Goal: Information Seeking & Learning: Learn about a topic

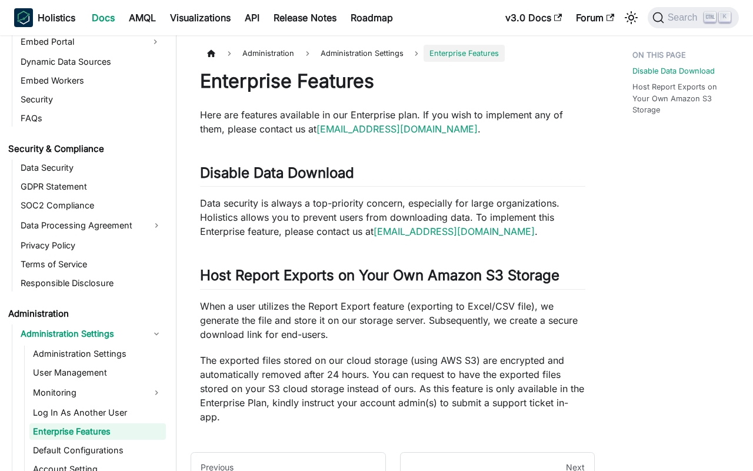
scroll to position [1365, 0]
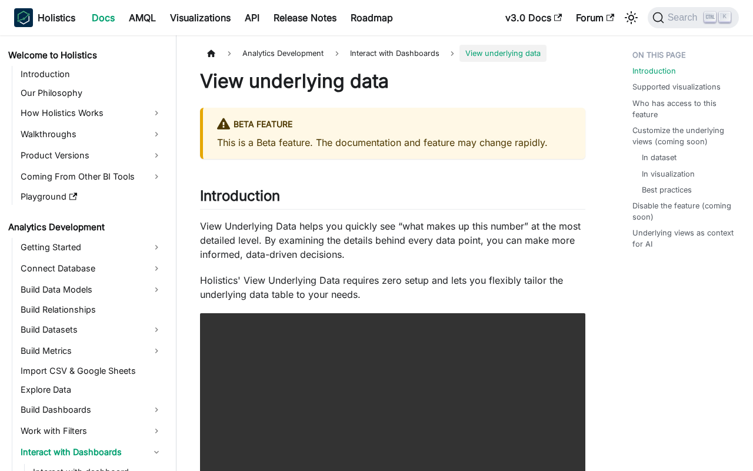
scroll to position [115, 0]
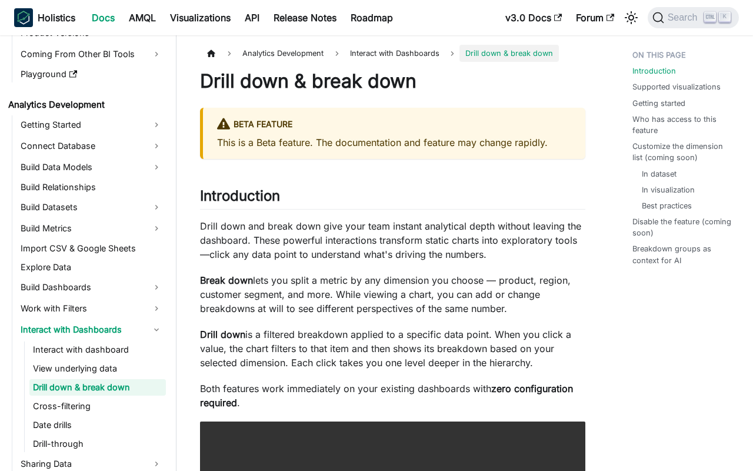
scroll to position [134, 0]
